Goal: Task Accomplishment & Management: Manage account settings

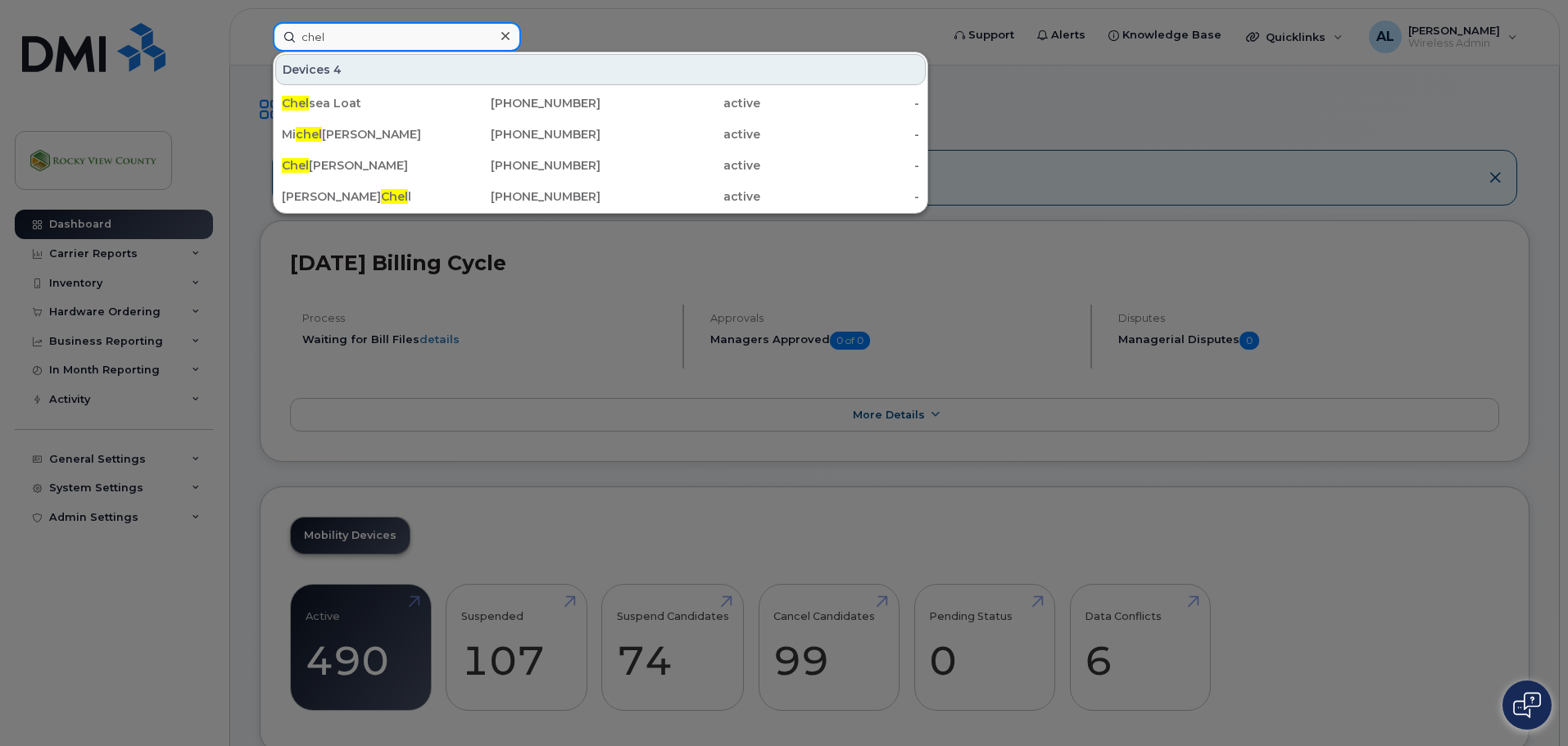
click at [330, 35] on input "chel" at bounding box center [396, 36] width 248 height 29
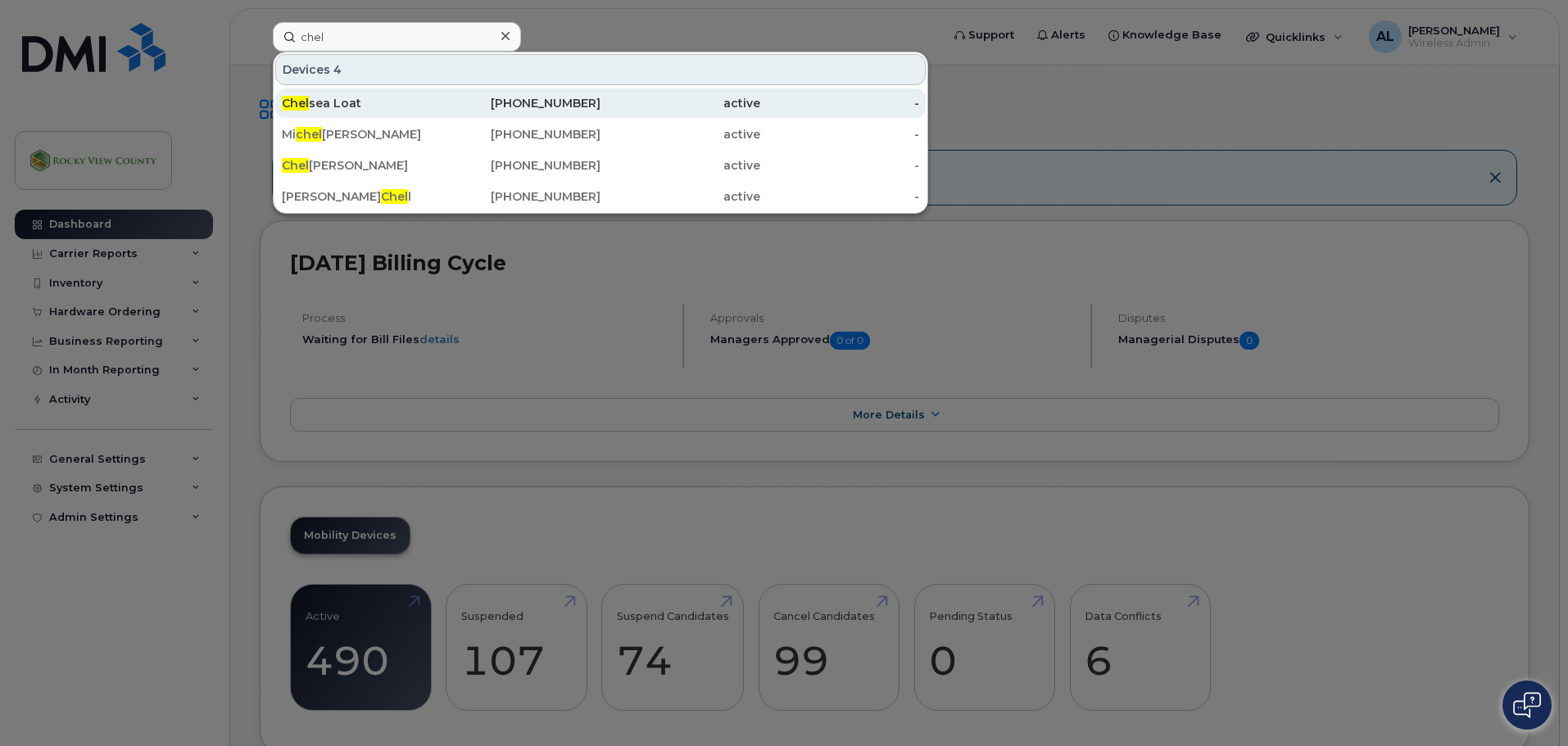
click at [341, 98] on div "Chel sea Loat" at bounding box center [361, 104] width 160 height 17
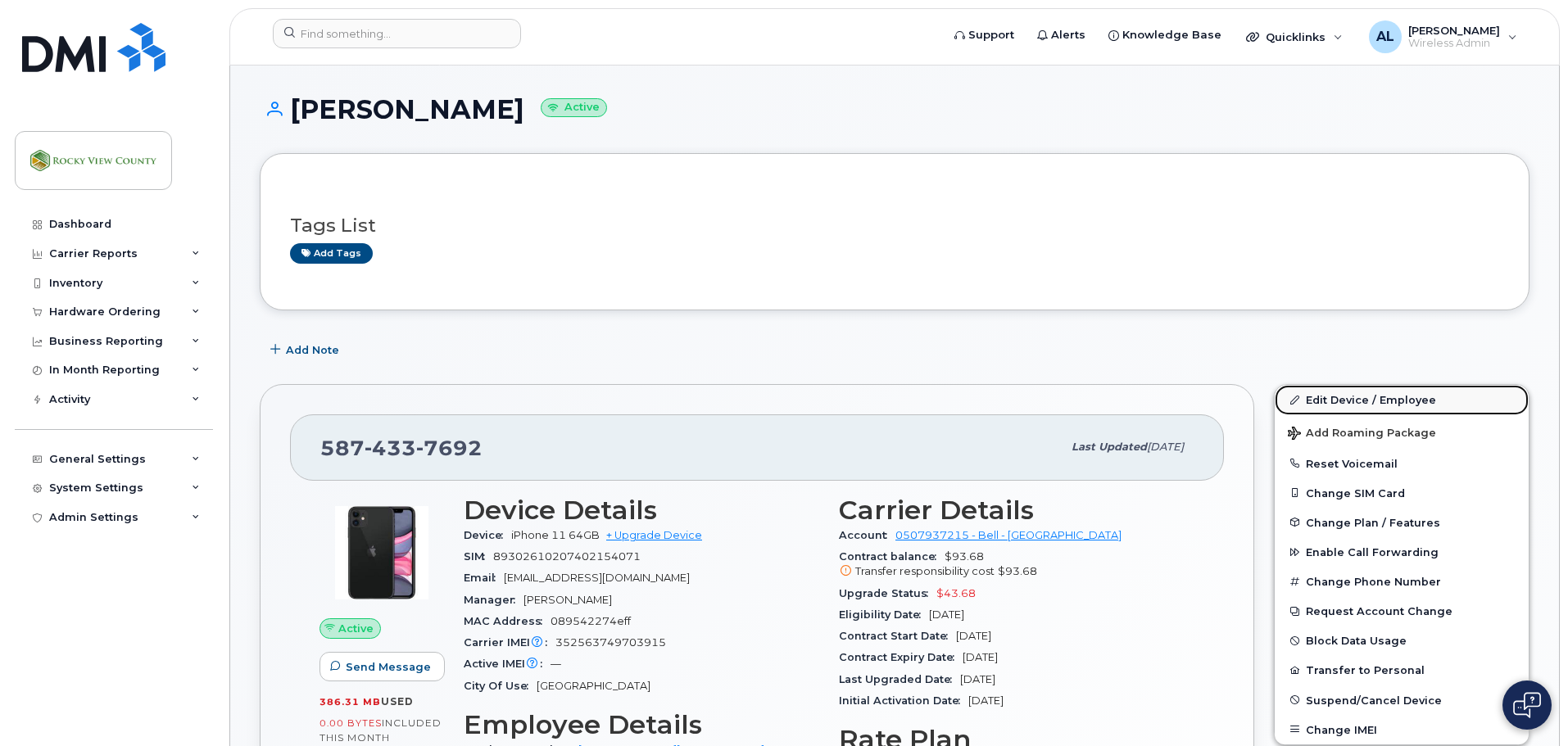
click at [1350, 402] on link "Edit Device / Employee" at bounding box center [1402, 399] width 254 height 29
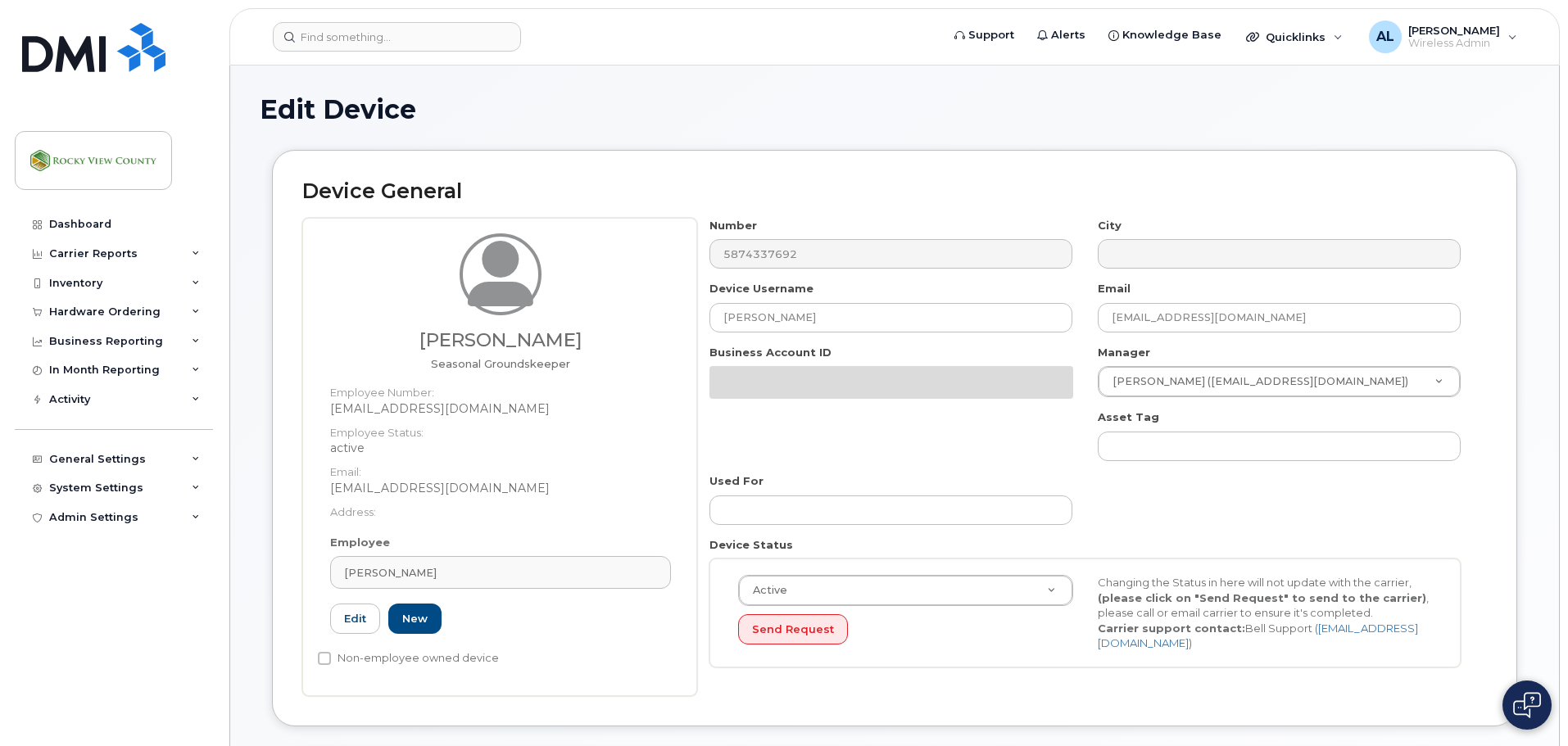
select select "29629323"
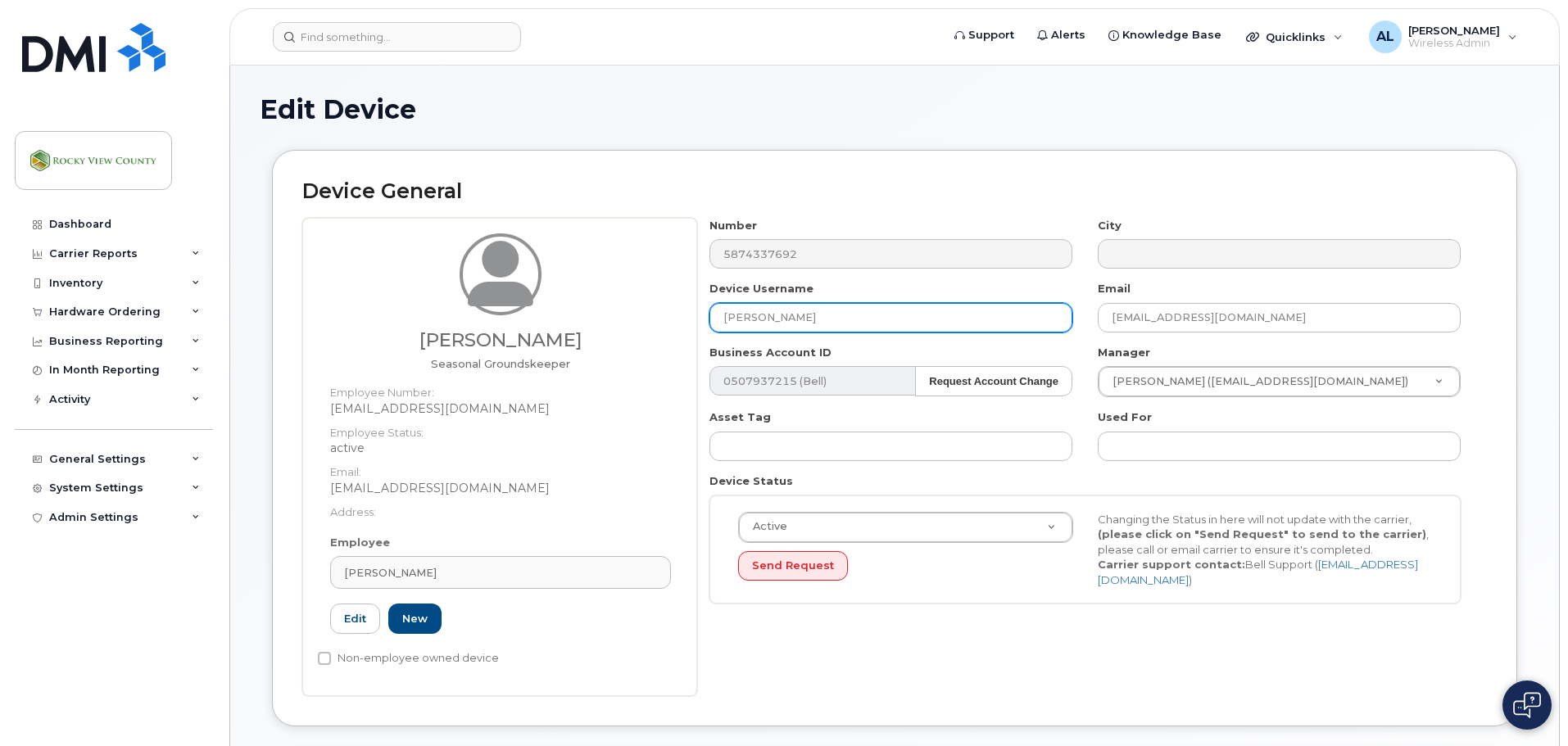
drag, startPoint x: 835, startPoint y: 307, endPoint x: 555, endPoint y: 313, distance: 280.1
click at [555, 315] on div "Chelsea Loat [DEMOGRAPHIC_DATA] Groundskeeper Employee Number: [EMAIL_ADDRESS][…" at bounding box center [894, 457] width 1184 height 478
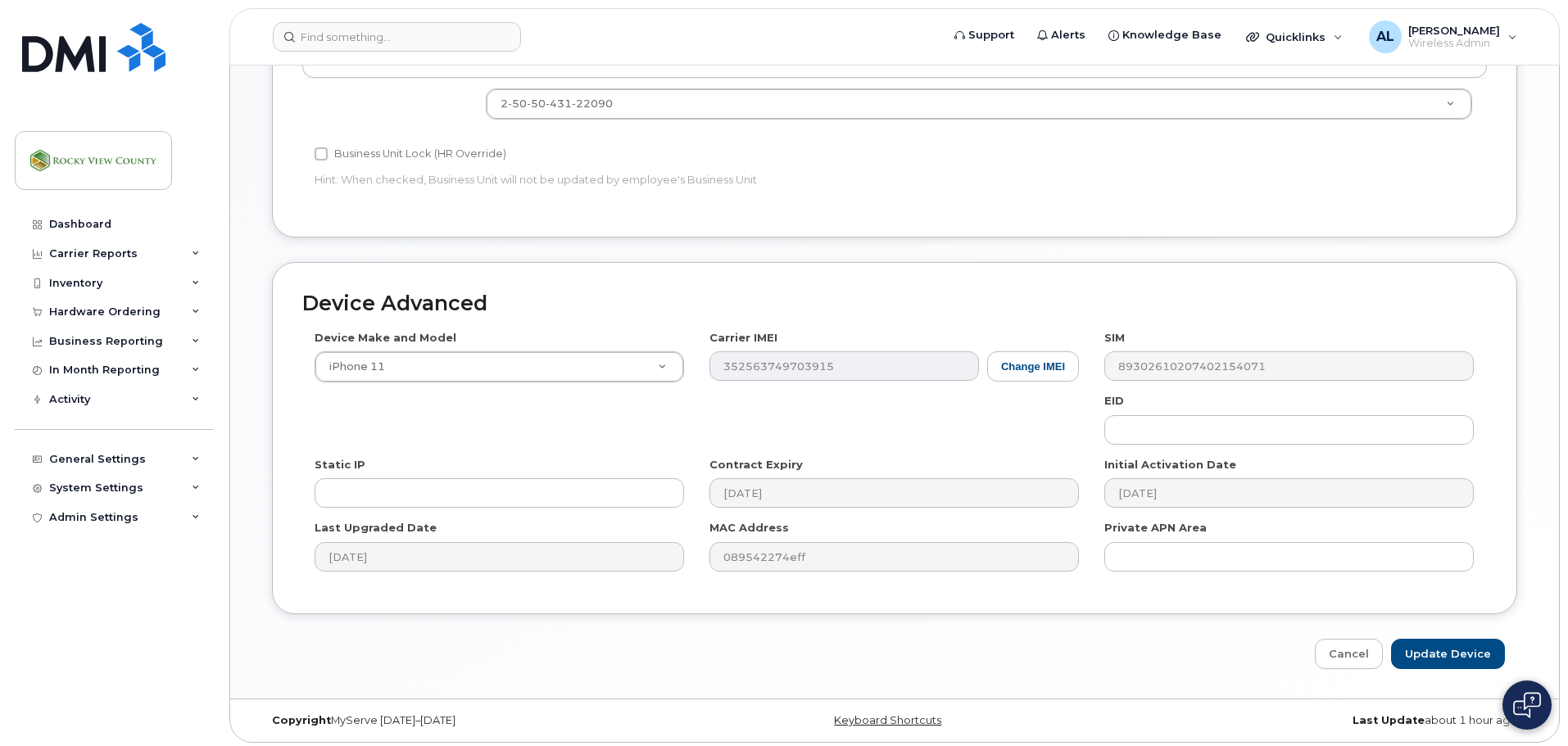
scroll to position [775, 0]
type input "[GEOGRAPHIC_DATA]"
click at [1461, 650] on input "Update Device" at bounding box center [1448, 648] width 114 height 30
type input "Saving..."
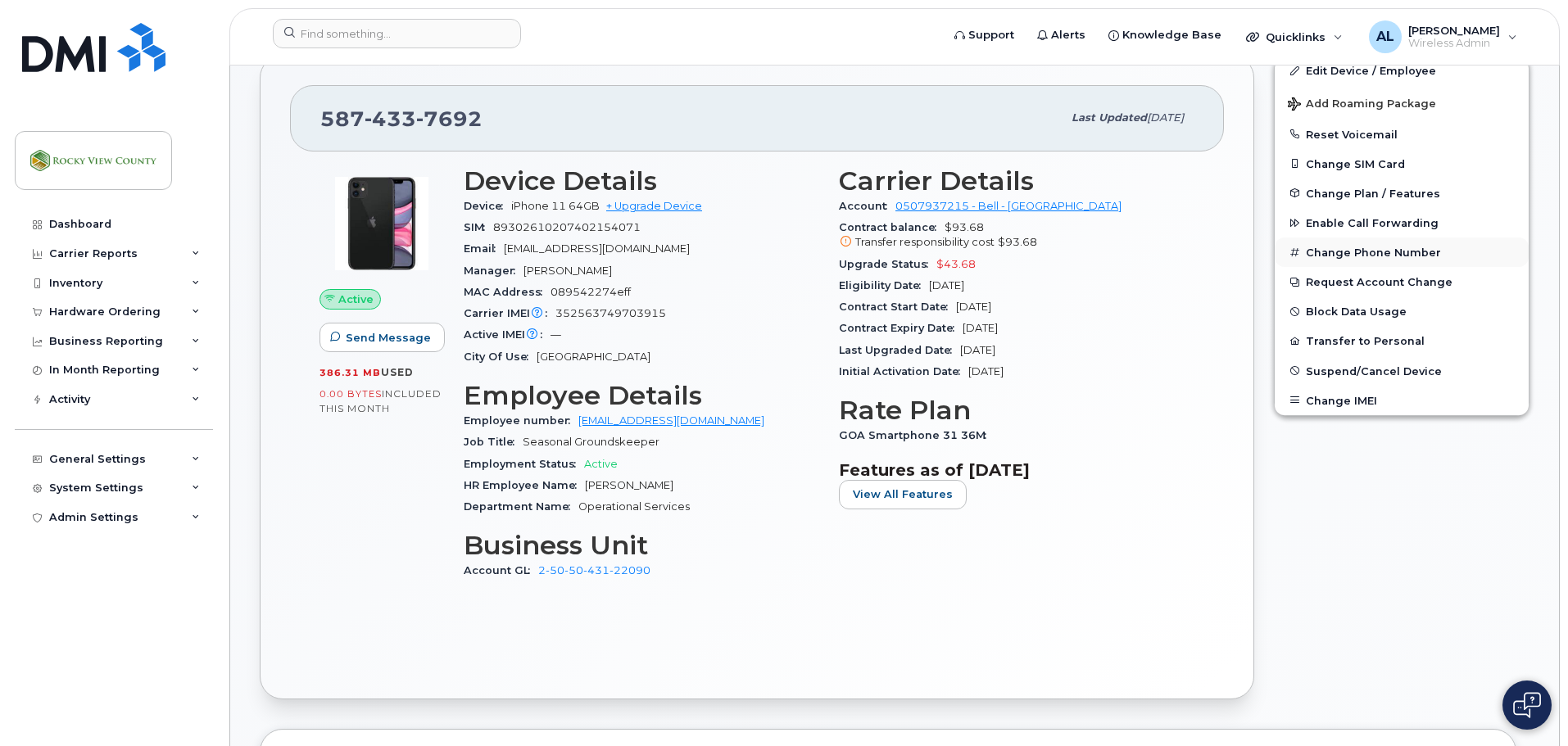
scroll to position [328, 0]
click at [1411, 379] on button "Suspend/Cancel Device" at bounding box center [1402, 371] width 254 height 29
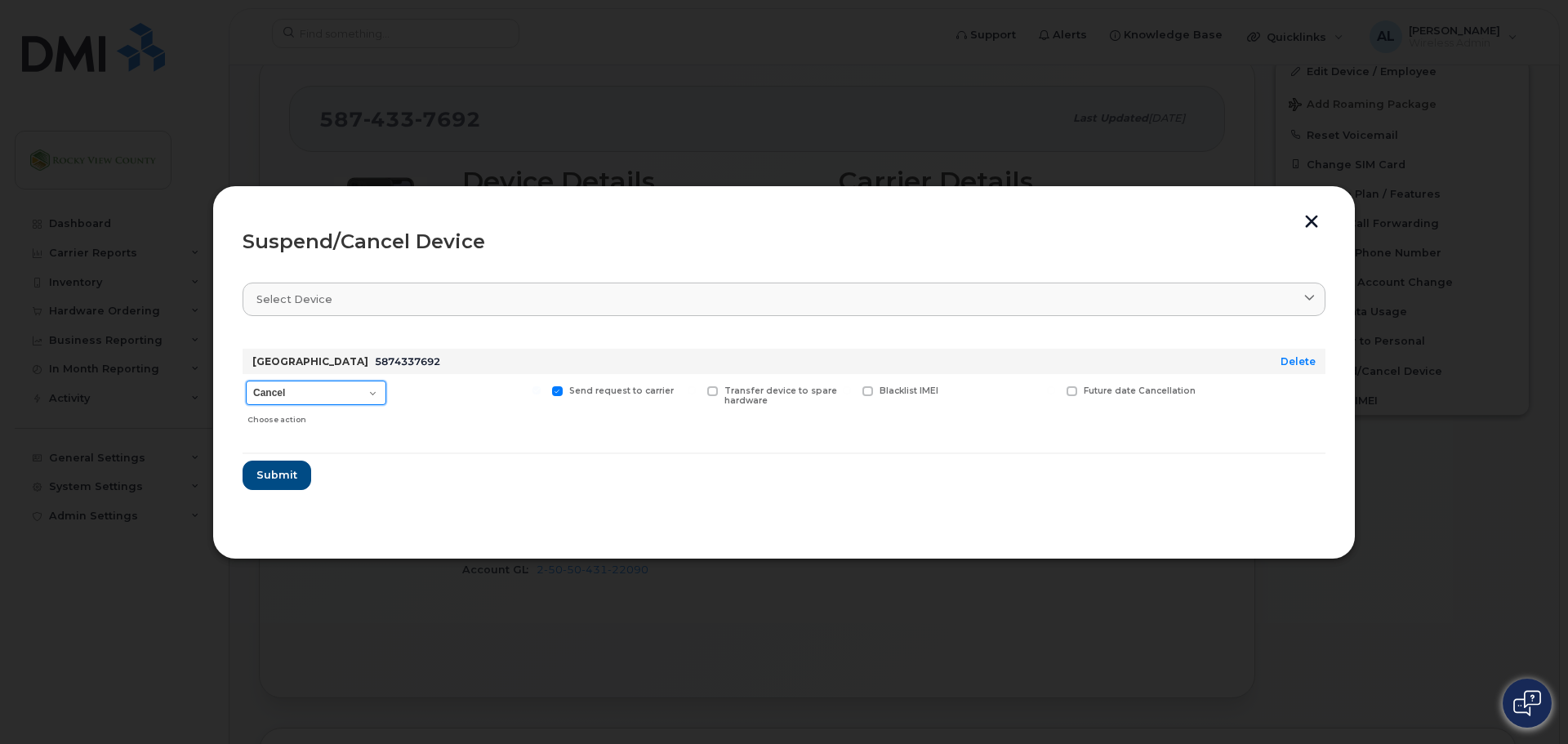
click at [343, 391] on select "Cancel Suspend - Extend Suspension Suspend - Reduced Rate Suspend - Full Rate S…" at bounding box center [316, 392] width 141 height 24
select select "[object Object]"
click at [246, 381] on select "Cancel Suspend - Extend Suspension Suspend - Reduced Rate Suspend - Full Rate S…" at bounding box center [316, 392] width 141 height 24
click at [298, 482] on button "Submit" at bounding box center [276, 475] width 67 height 29
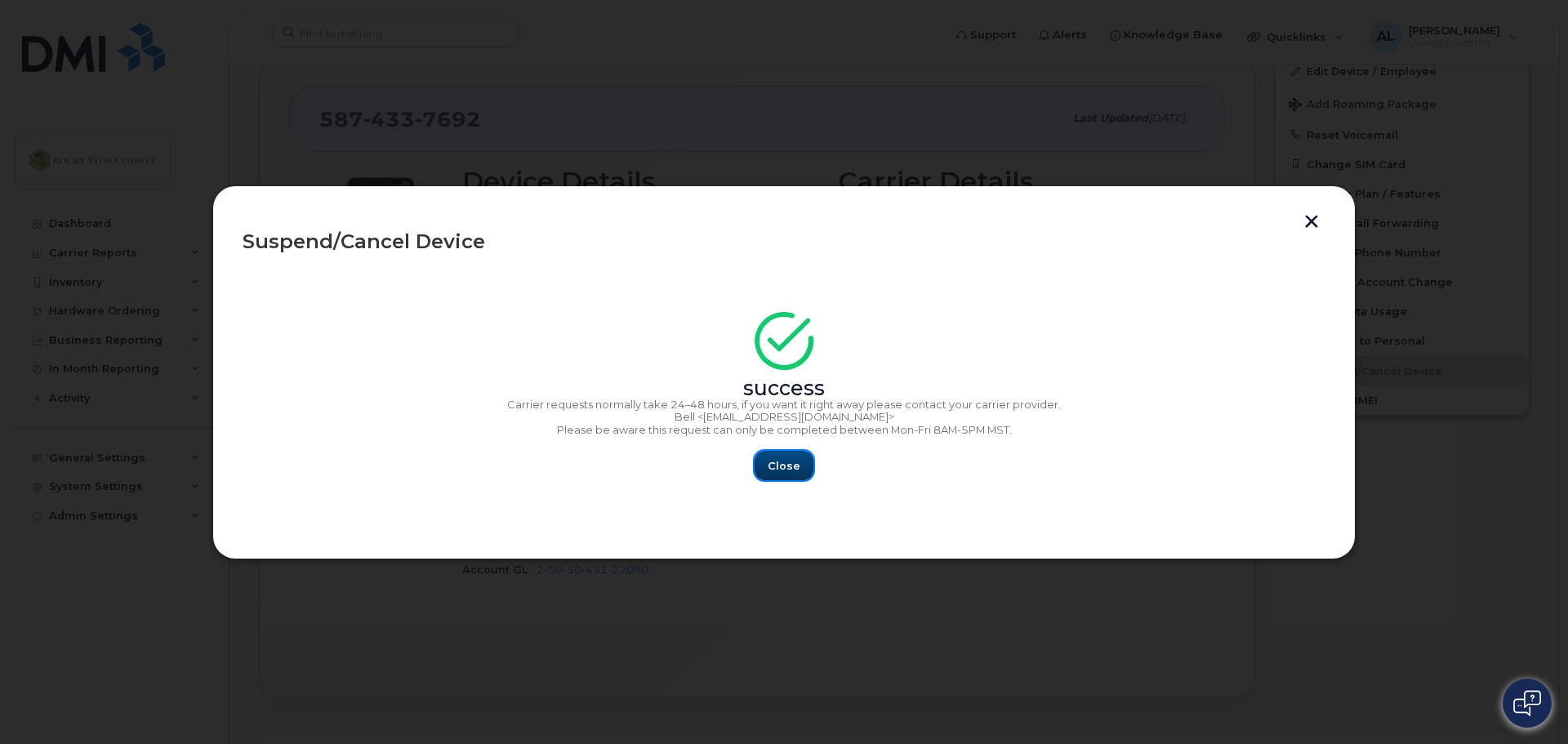
click at [769, 457] on button "Close" at bounding box center [783, 465] width 59 height 29
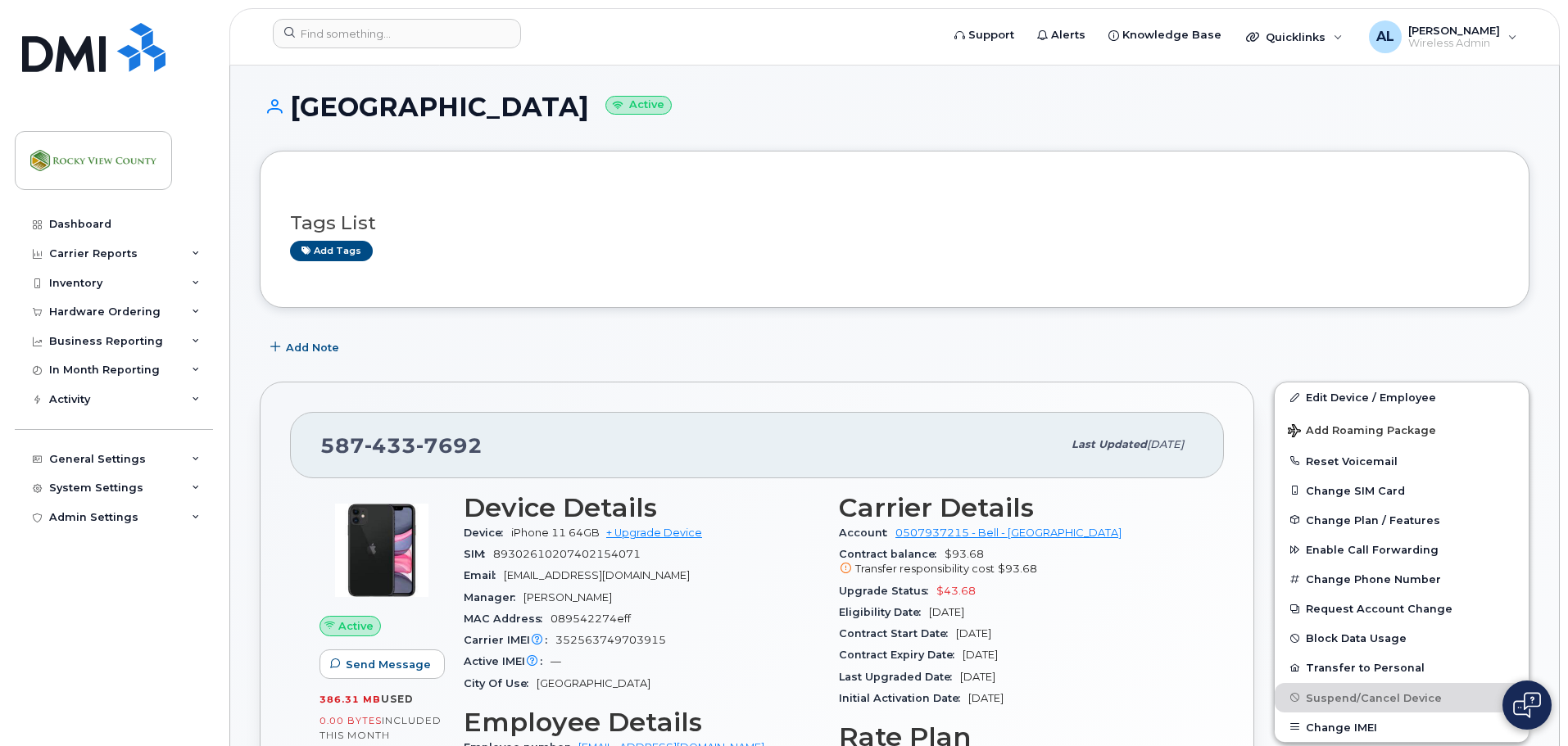
scroll to position [0, 0]
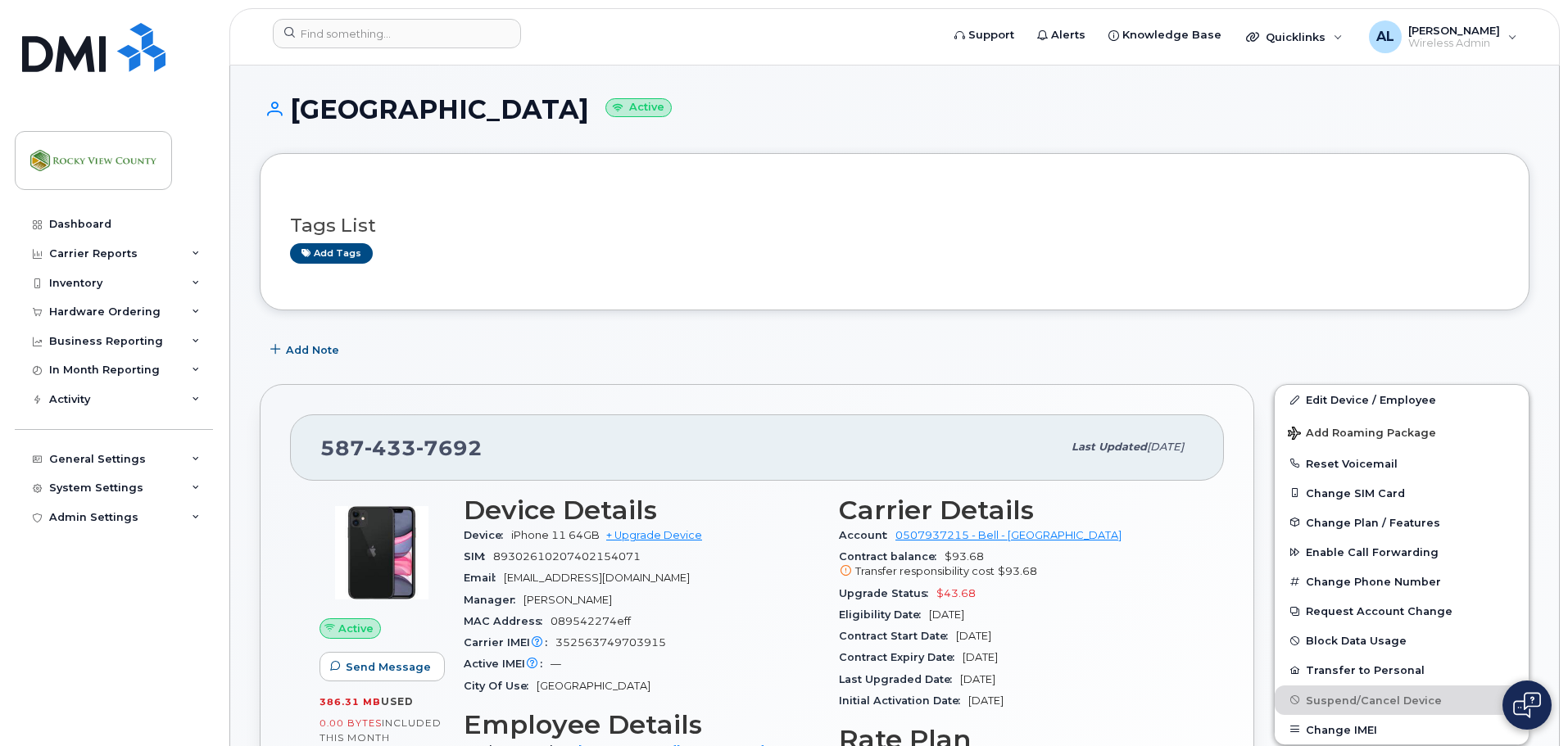
click at [8, 111] on div "Dashboard Carrier Reports Monthly Billing Data Daily Data Pooling Data Behavior…" at bounding box center [111, 373] width 222 height 746
